Goal: Information Seeking & Learning: Learn about a topic

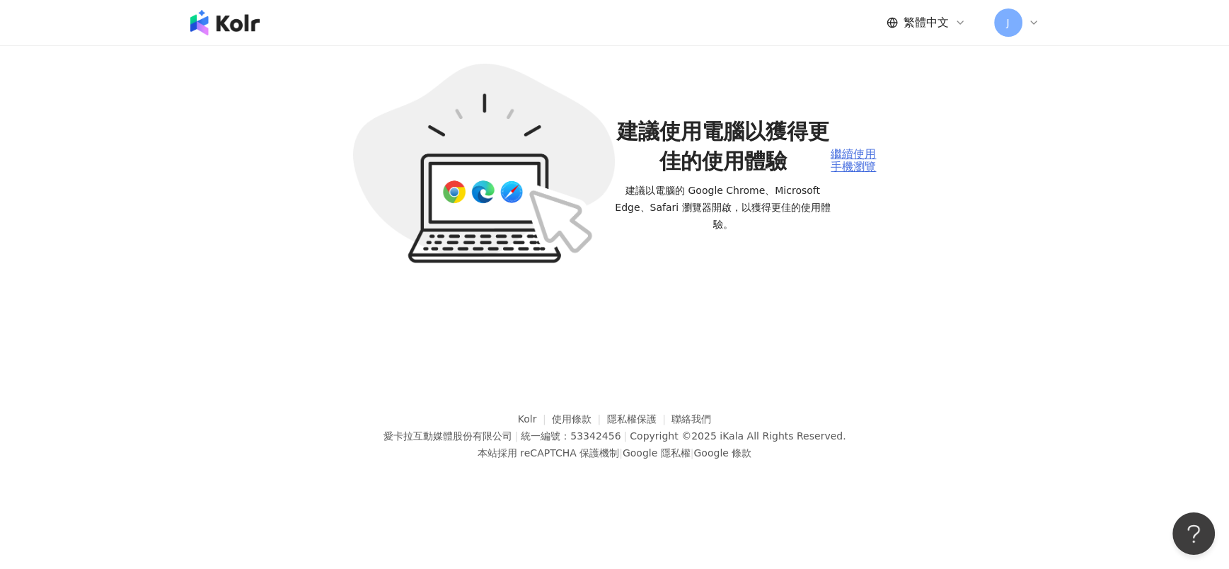
click at [856, 148] on div "繼續使用手機瀏覽" at bounding box center [853, 161] width 45 height 26
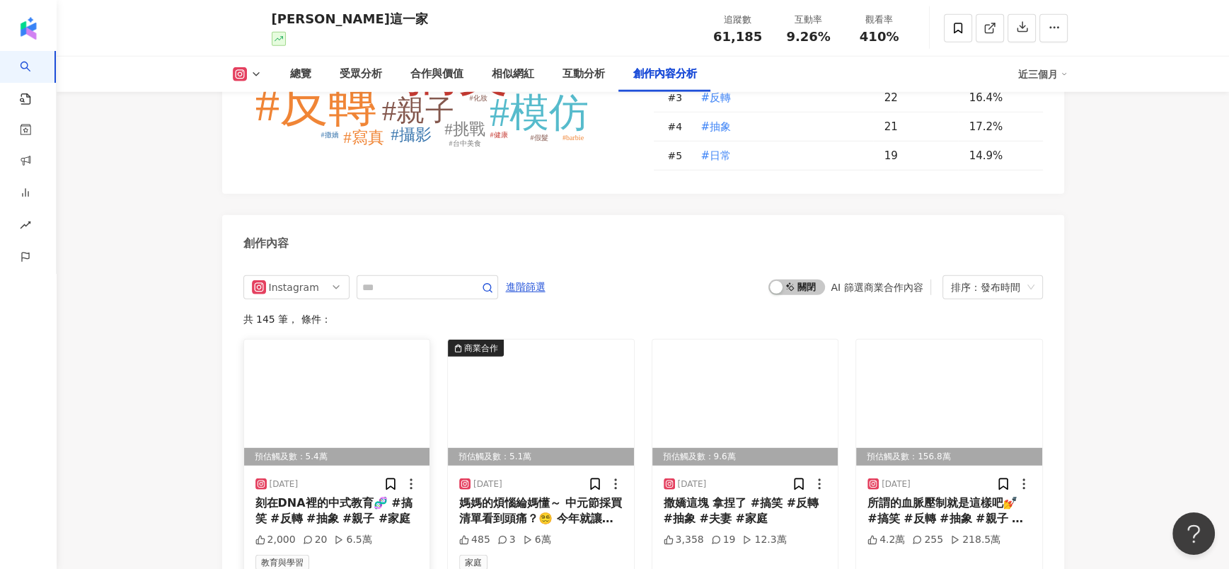
scroll to position [4393, 0]
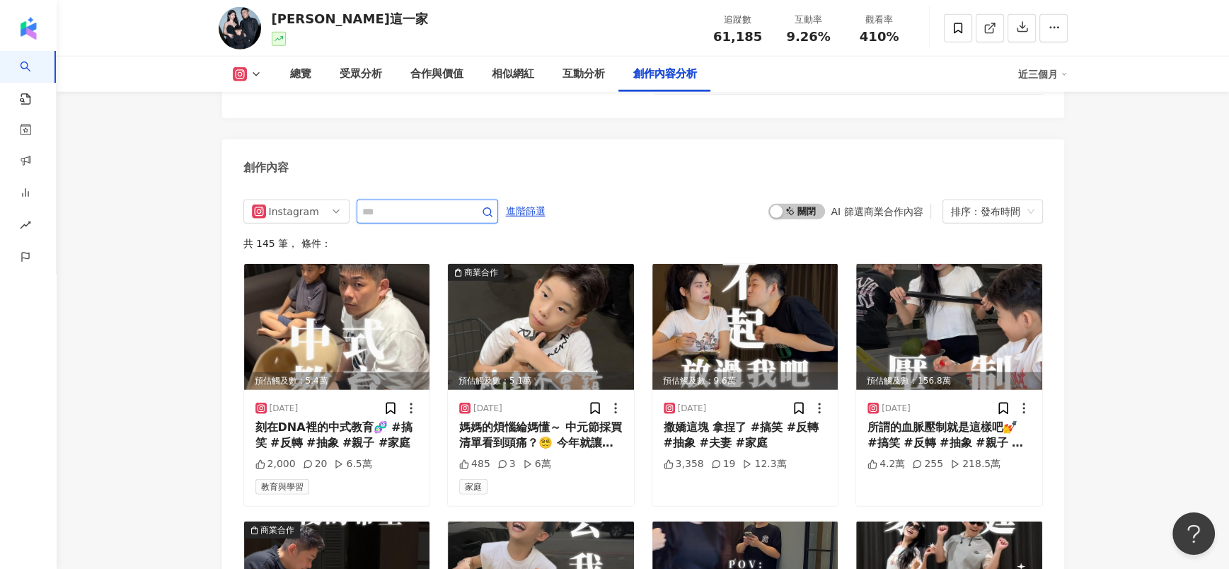
click at [421, 203] on input "text" at bounding box center [411, 211] width 99 height 17
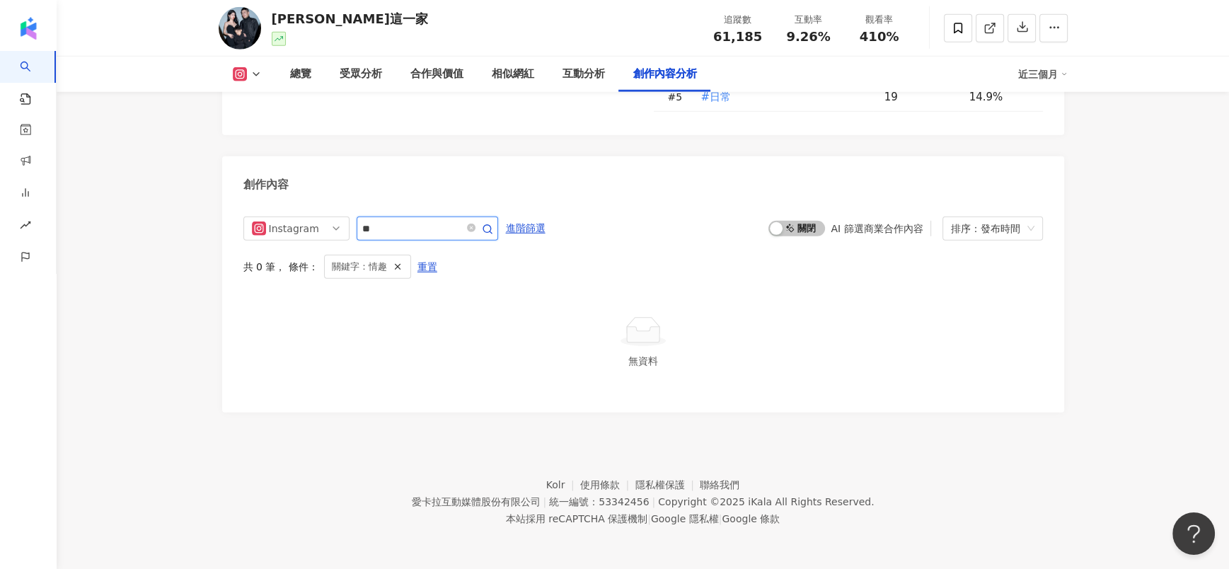
scroll to position [4312, 0]
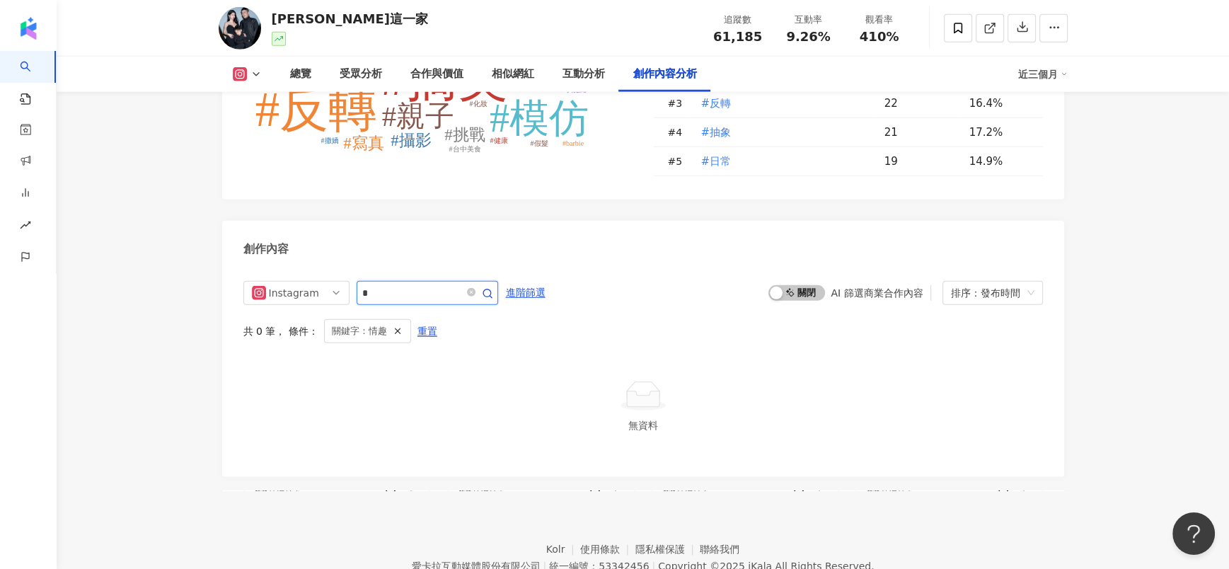
type input "*"
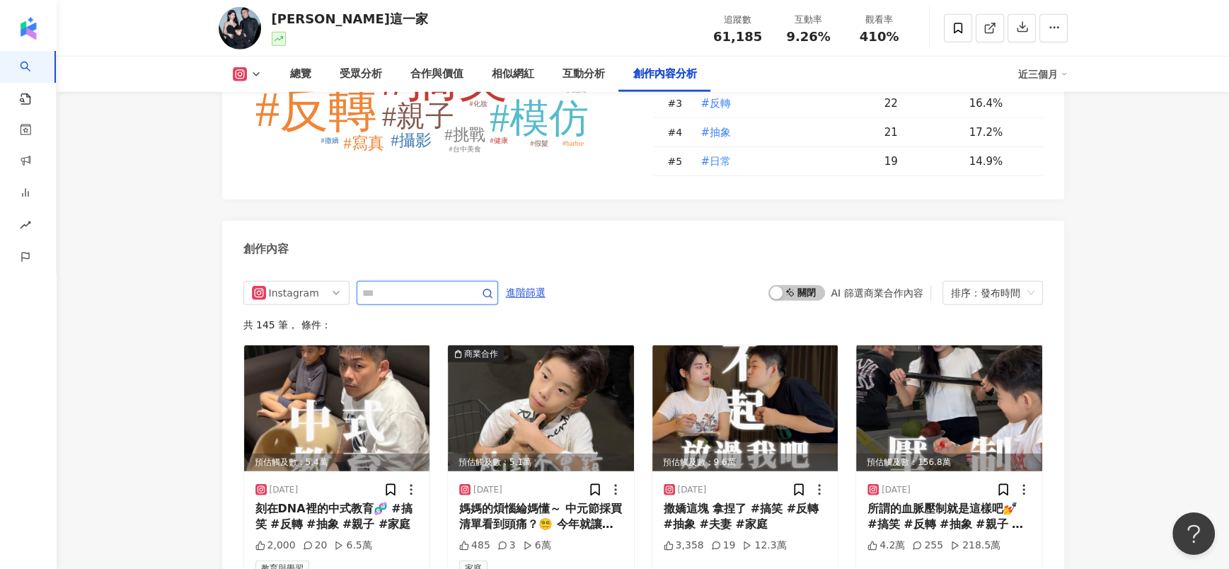
scroll to position [4376, 0]
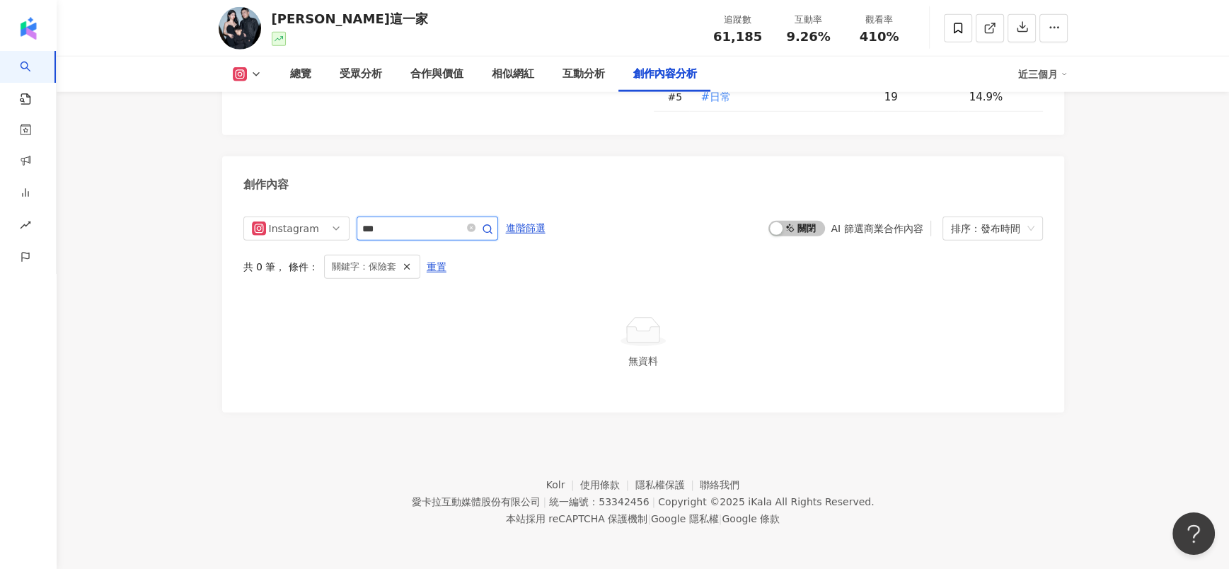
scroll to position [4312, 0]
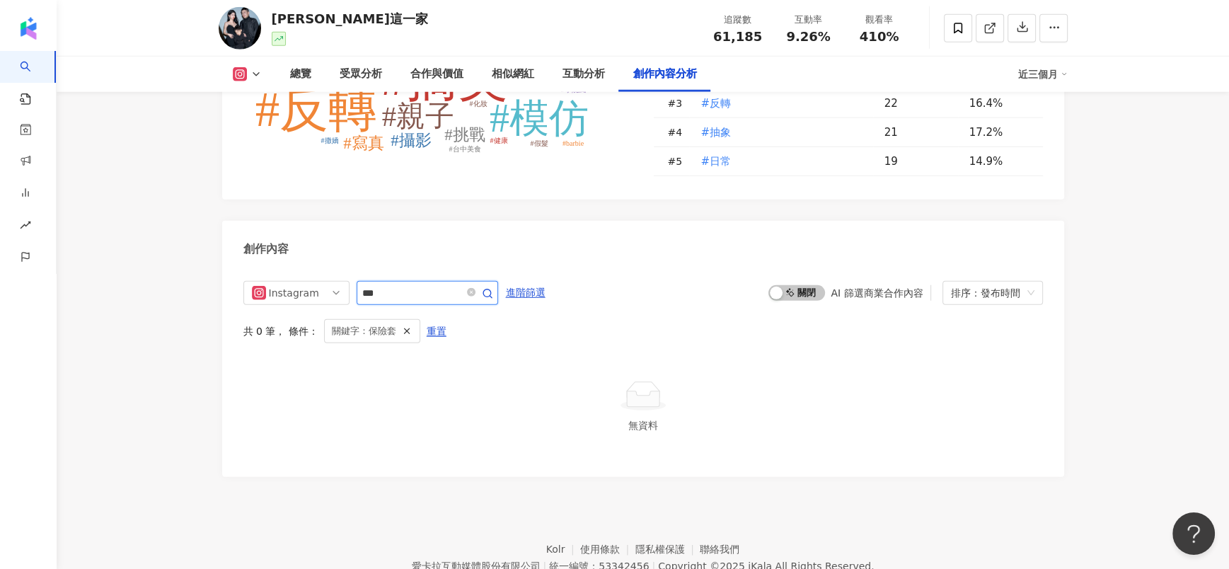
click at [407, 284] on input "***" at bounding box center [411, 292] width 99 height 17
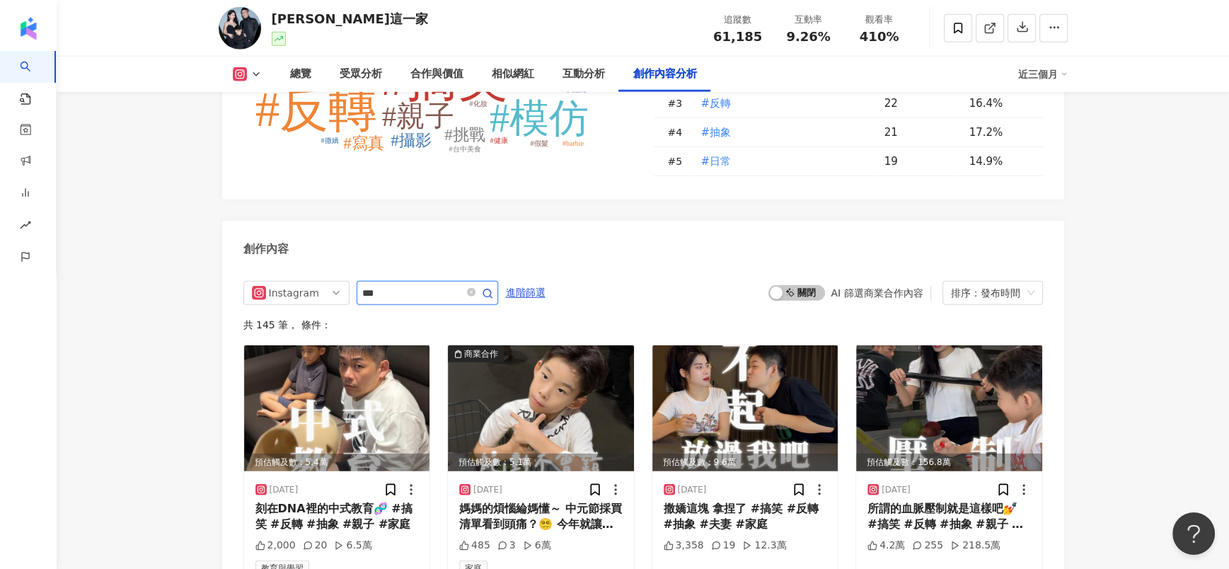
scroll to position [4376, 0]
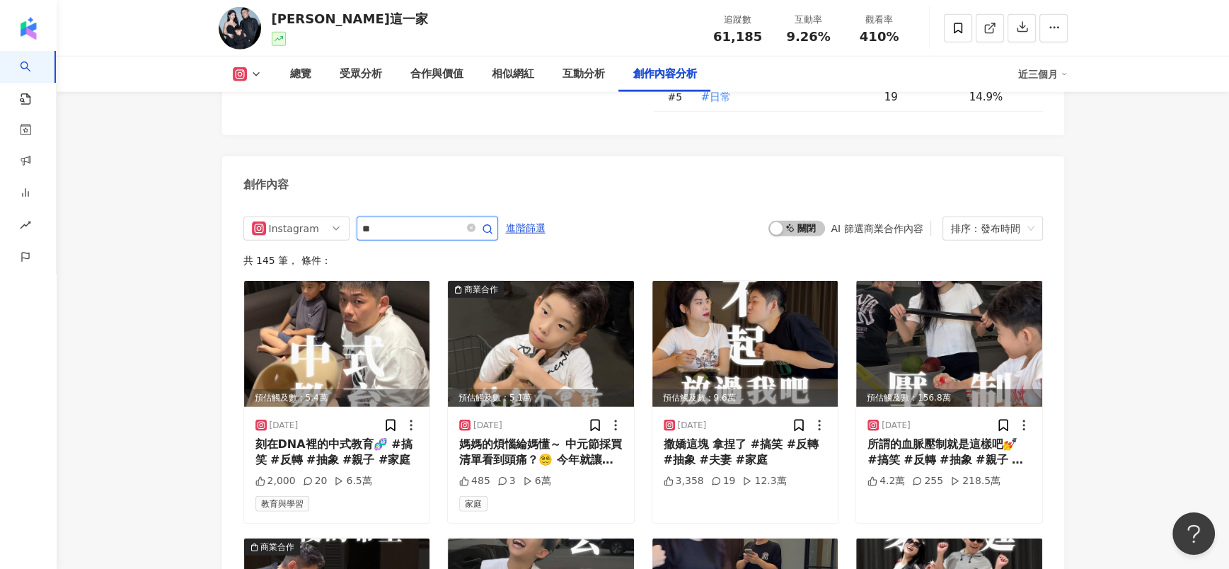
type input "*"
type input "**"
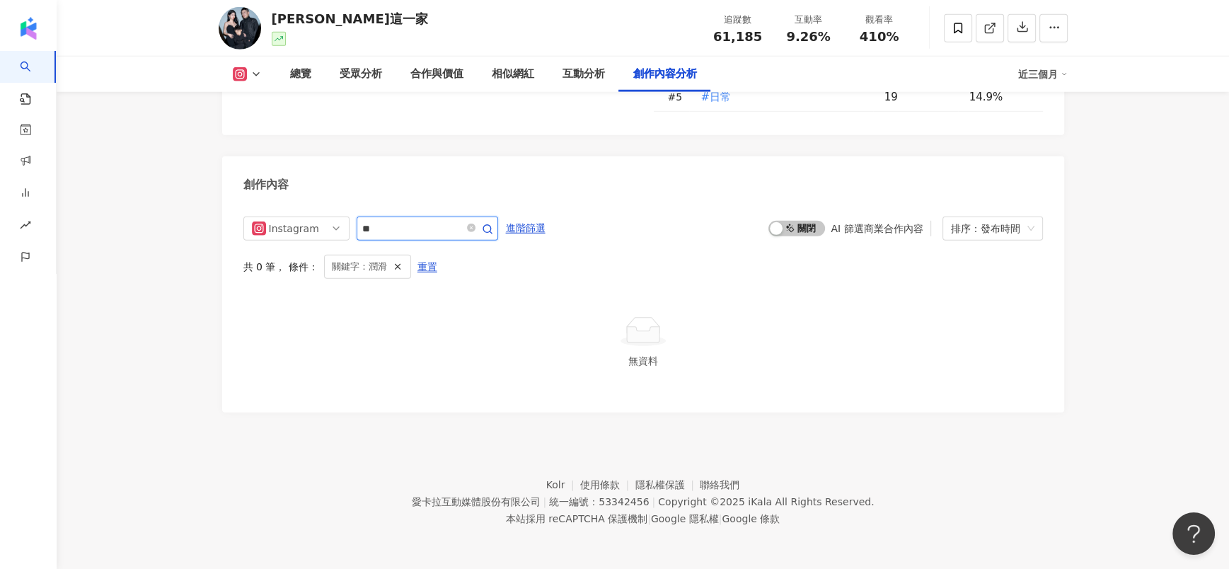
scroll to position [4312, 0]
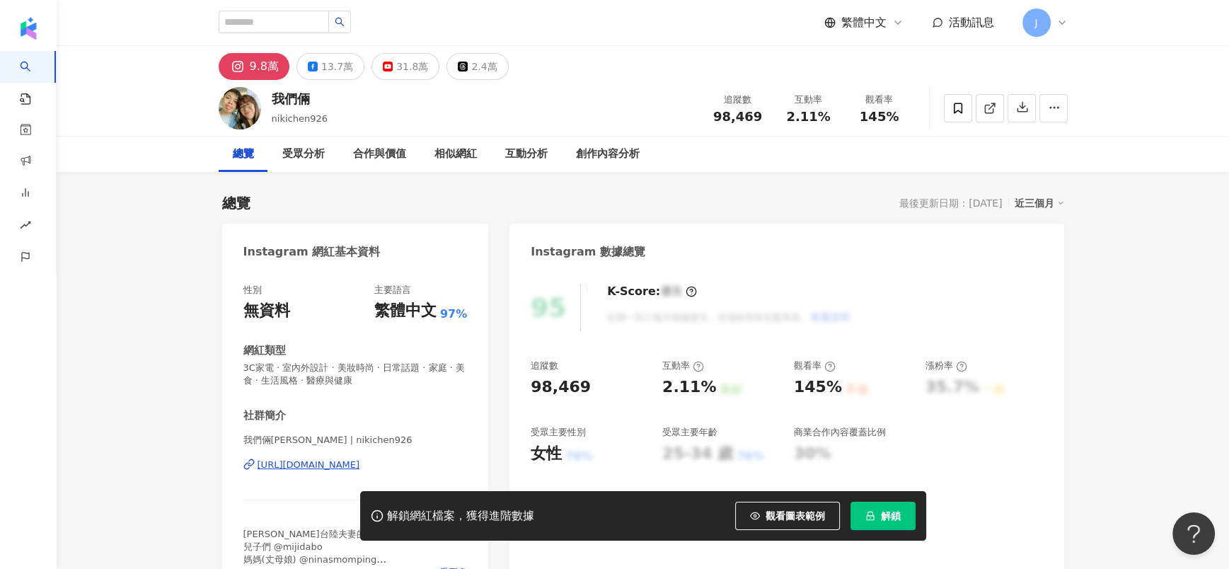
click at [878, 523] on button "解鎖" at bounding box center [883, 516] width 65 height 28
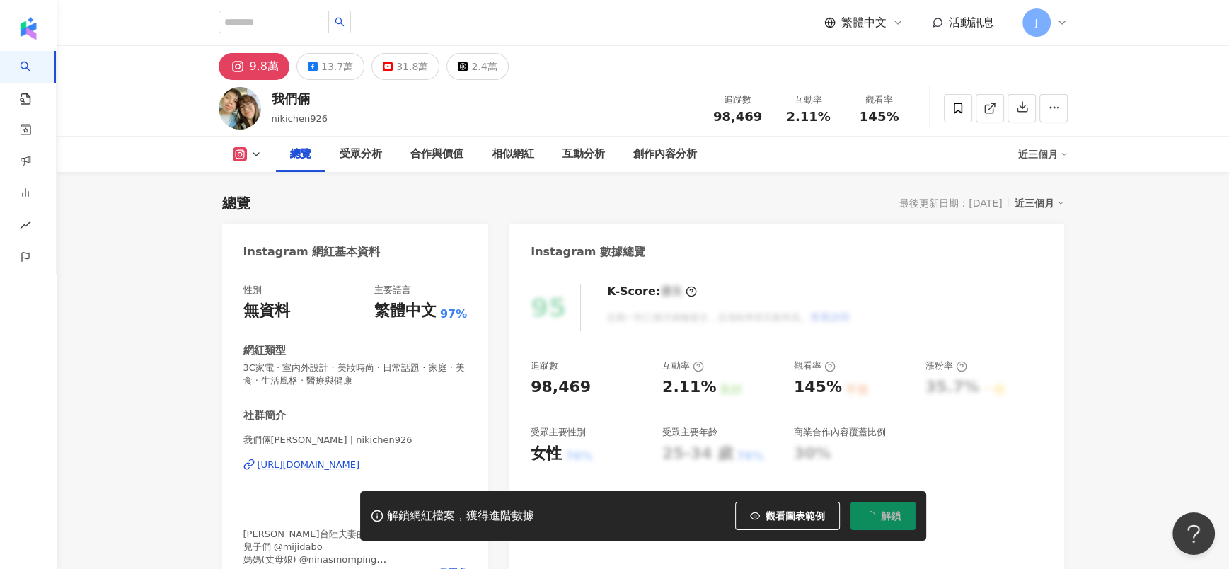
scroll to position [86, 0]
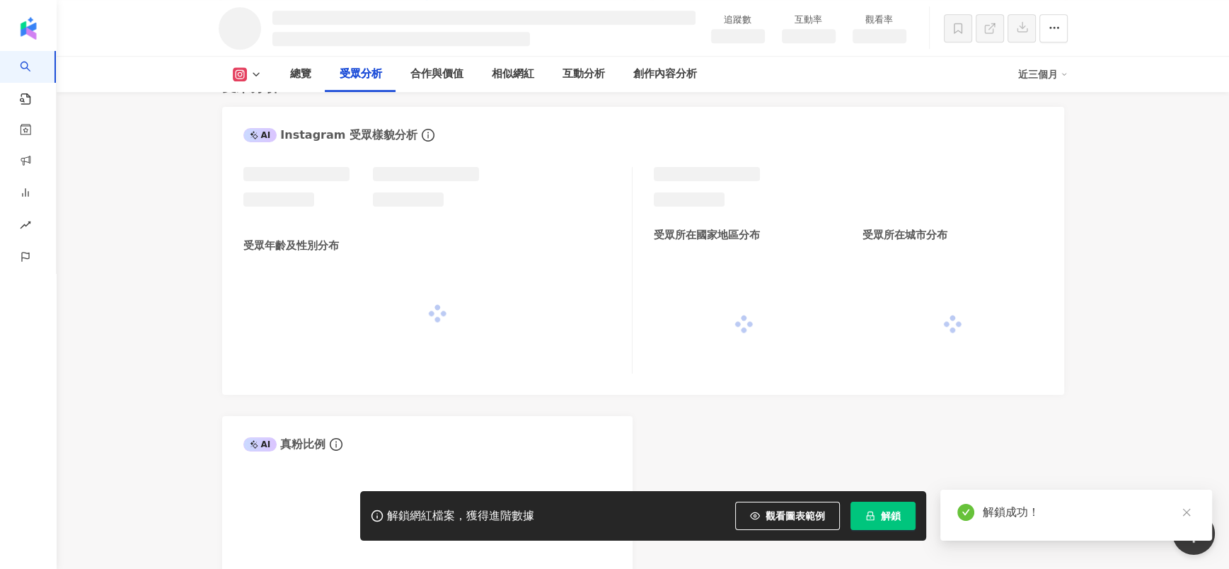
scroll to position [1093, 0]
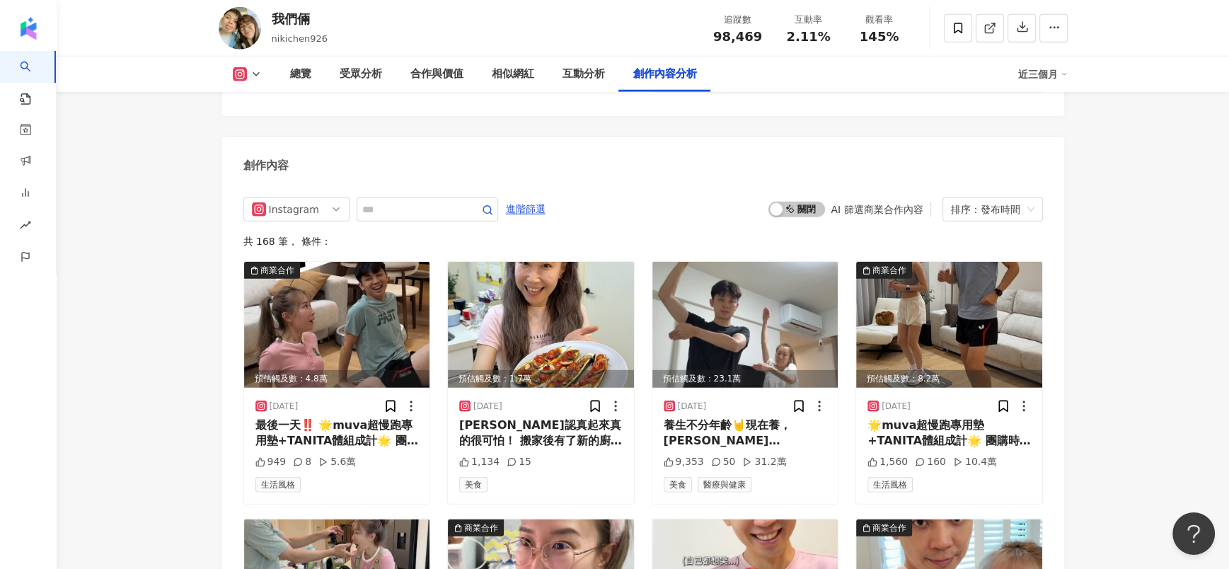
scroll to position [4312, 0]
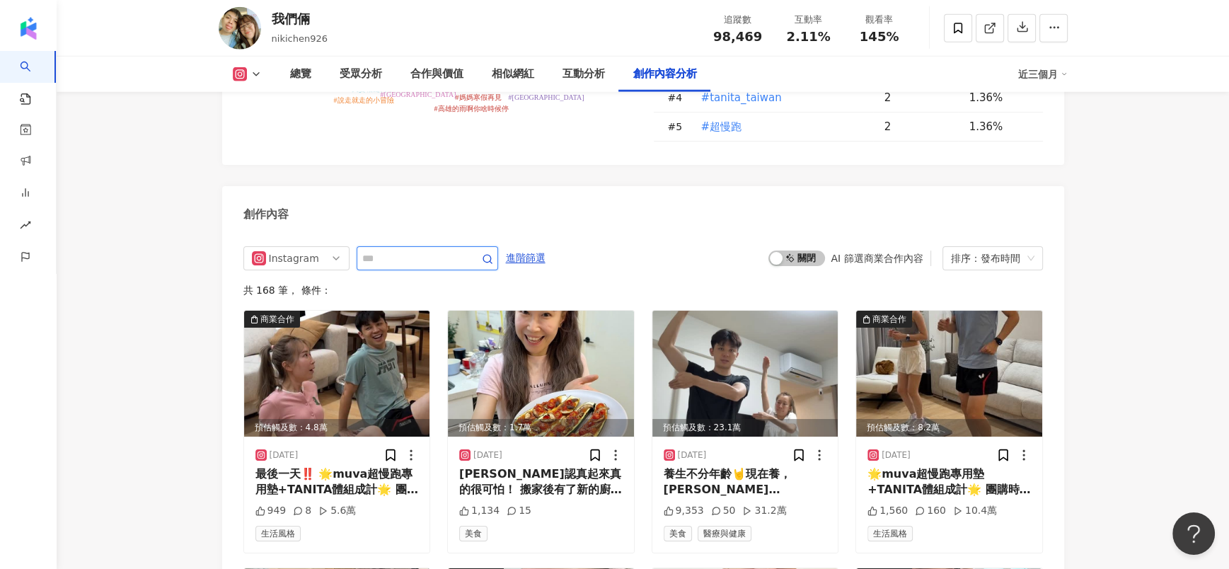
click at [381, 250] on input "text" at bounding box center [411, 258] width 99 height 17
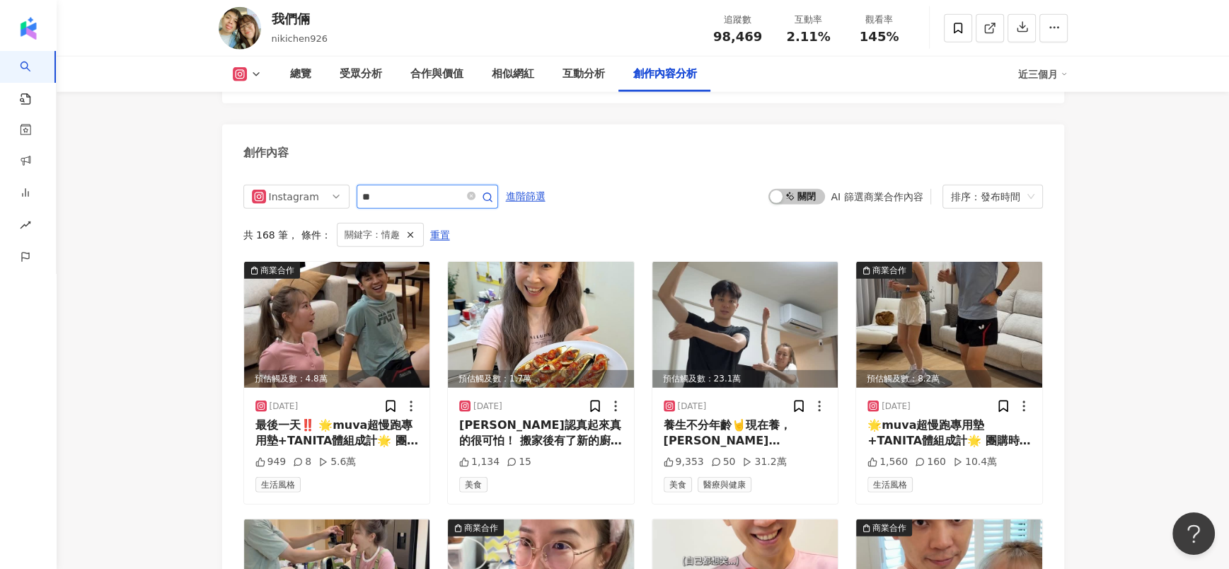
scroll to position [4309, 0]
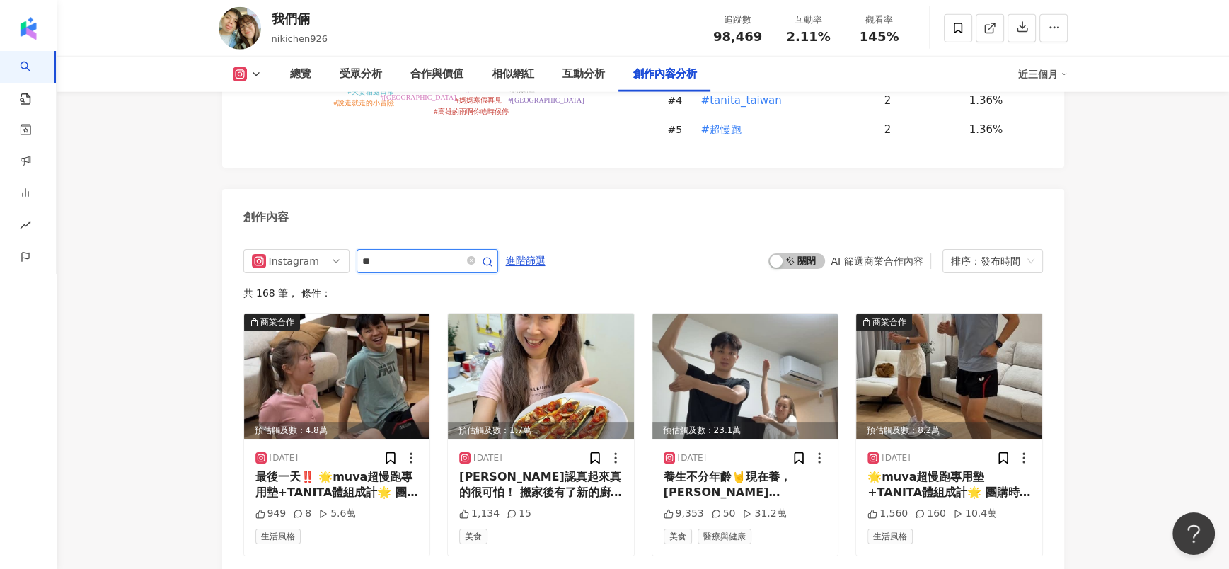
scroll to position [4373, 0]
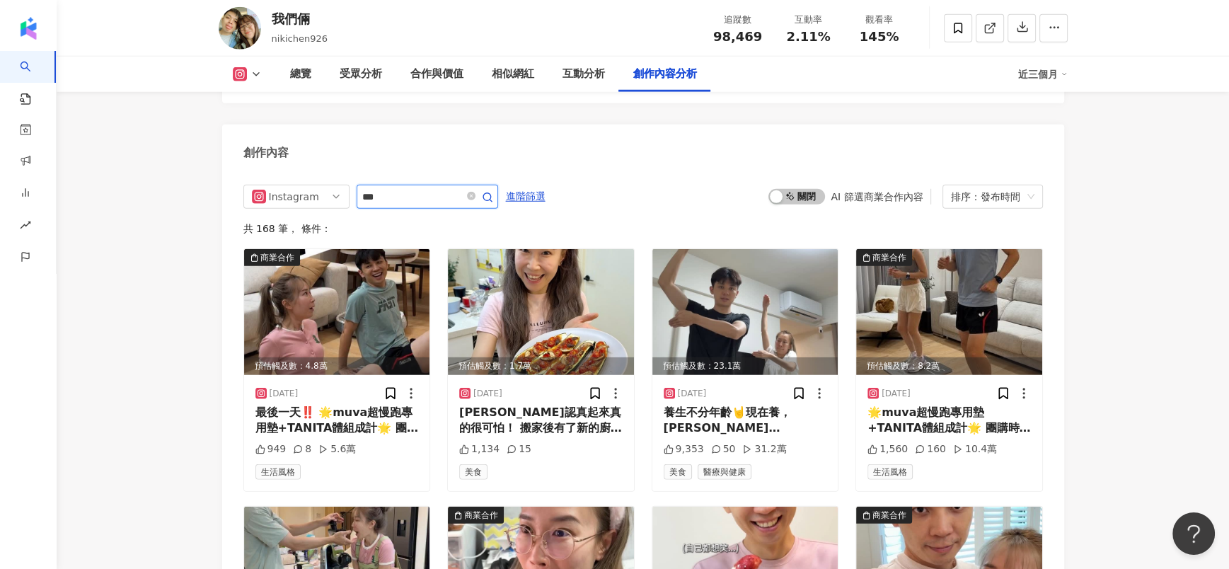
type input "***"
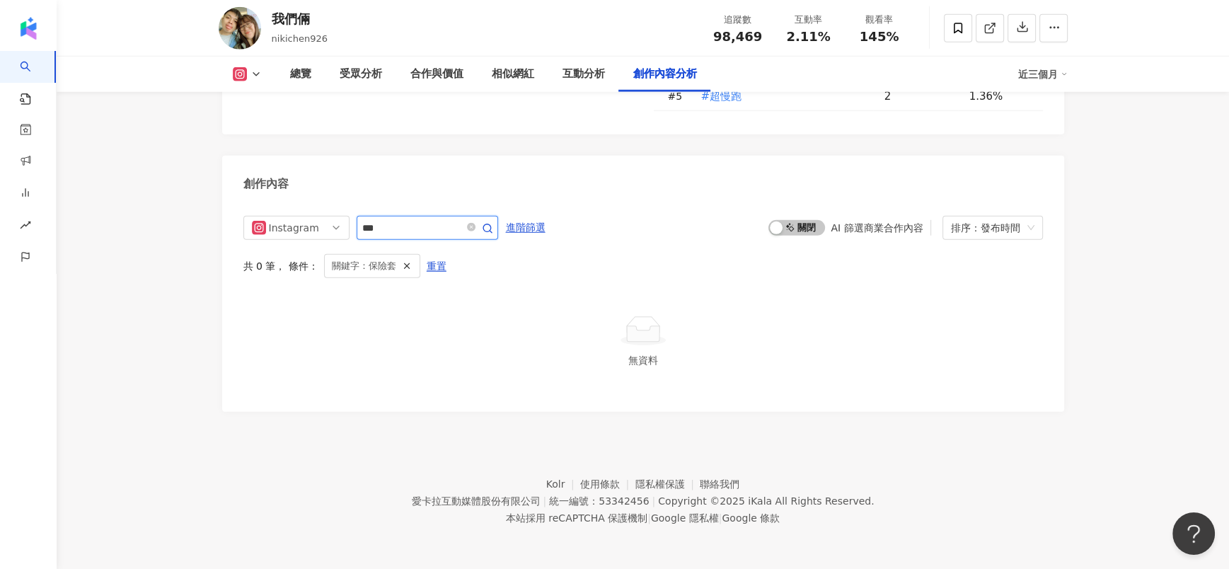
scroll to position [4309, 0]
